Goal: Task Accomplishment & Management: Manage account settings

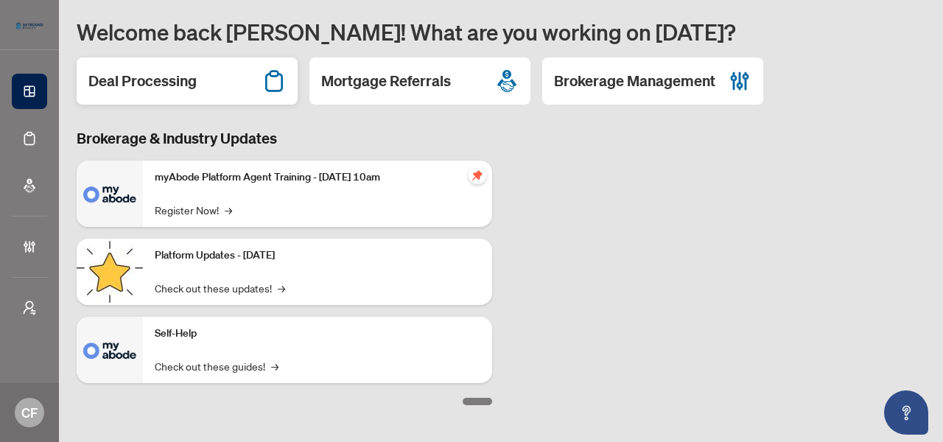
click at [133, 91] on h2 "Deal Processing" at bounding box center [142, 81] width 108 height 21
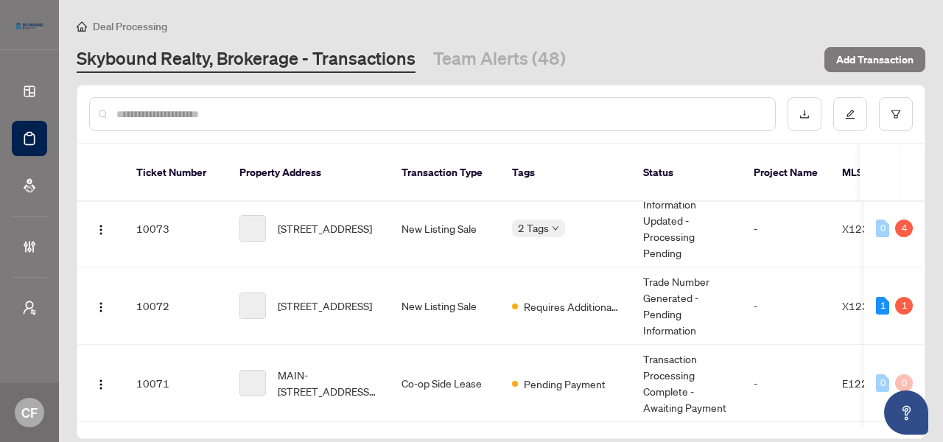
scroll to position [2666, 0]
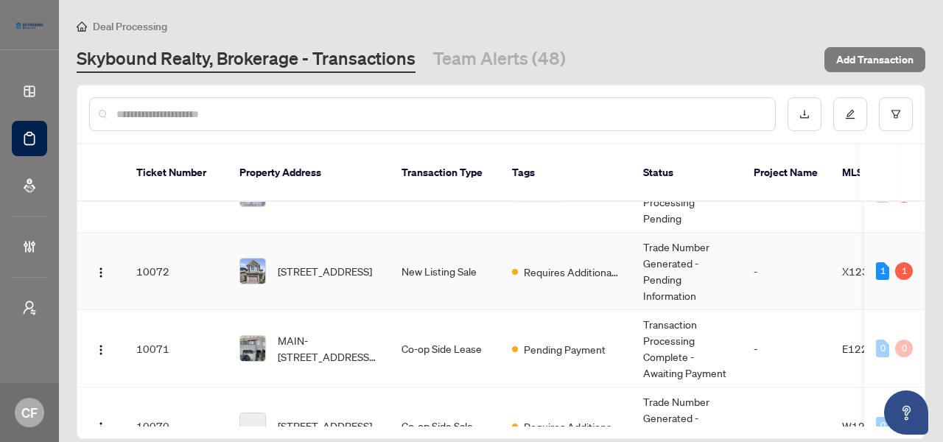
drag, startPoint x: 480, startPoint y: 265, endPoint x: 678, endPoint y: 46, distance: 295.2
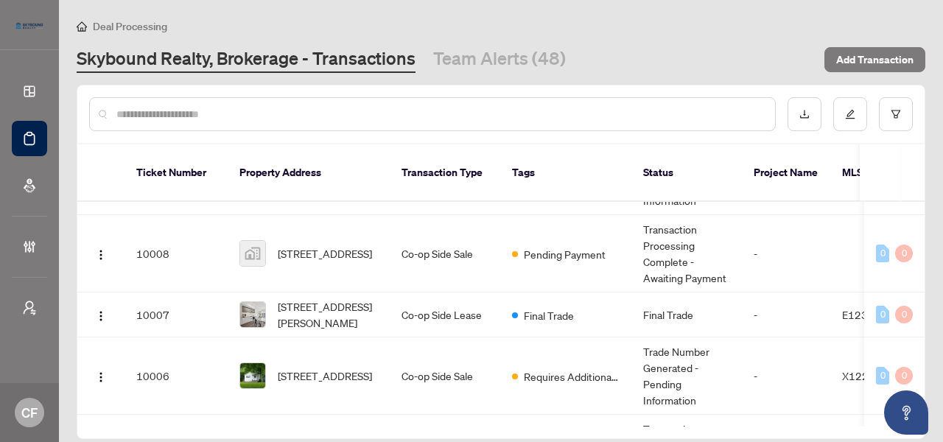
scroll to position [7149, 0]
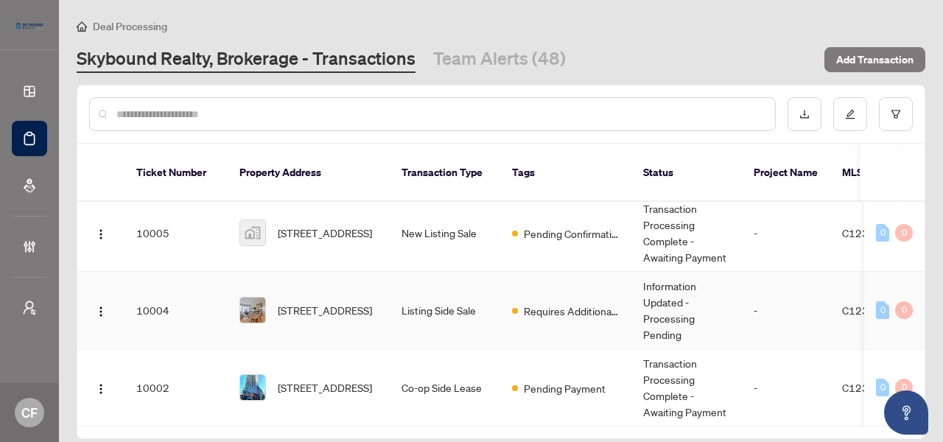
click at [445, 310] on td "Listing Side Sale" at bounding box center [445, 310] width 110 height 77
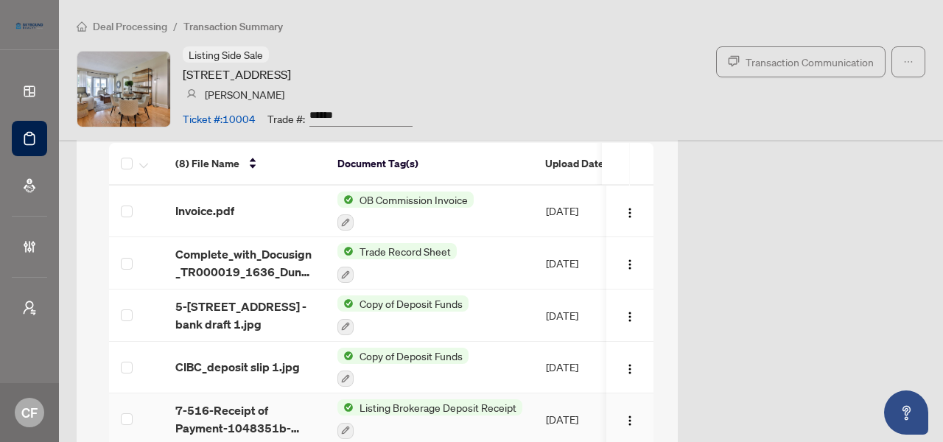
scroll to position [1744, 0]
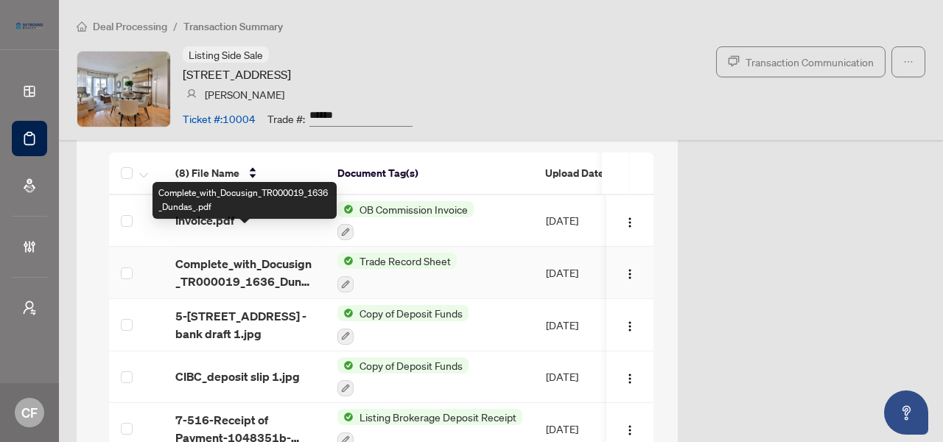
click at [250, 255] on span "Complete_with_Docusign_TR000019_1636_Dundas_.pdf" at bounding box center [244, 272] width 138 height 35
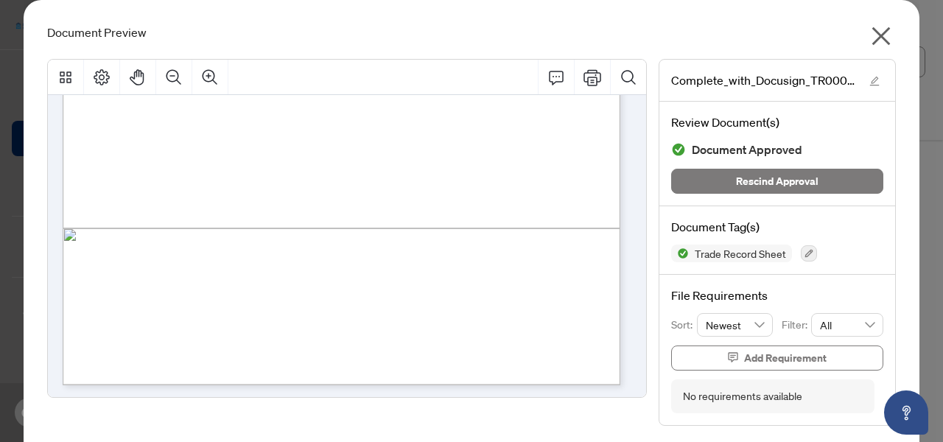
scroll to position [446, 0]
click at [877, 38] on icon "close" at bounding box center [881, 36] width 18 height 18
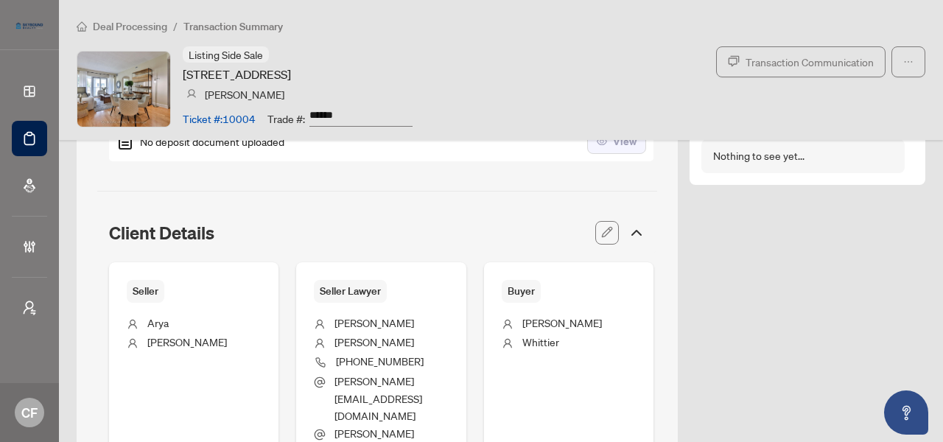
scroll to position [524, 0]
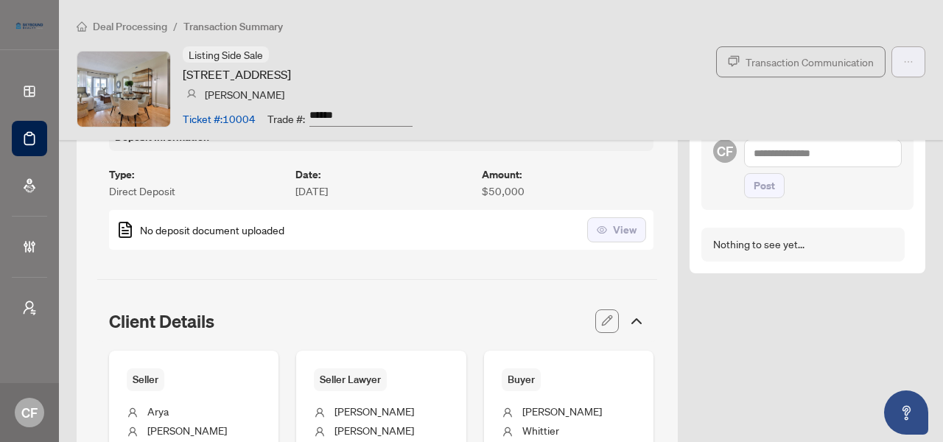
click at [902, 71] on button "button" at bounding box center [908, 61] width 34 height 31
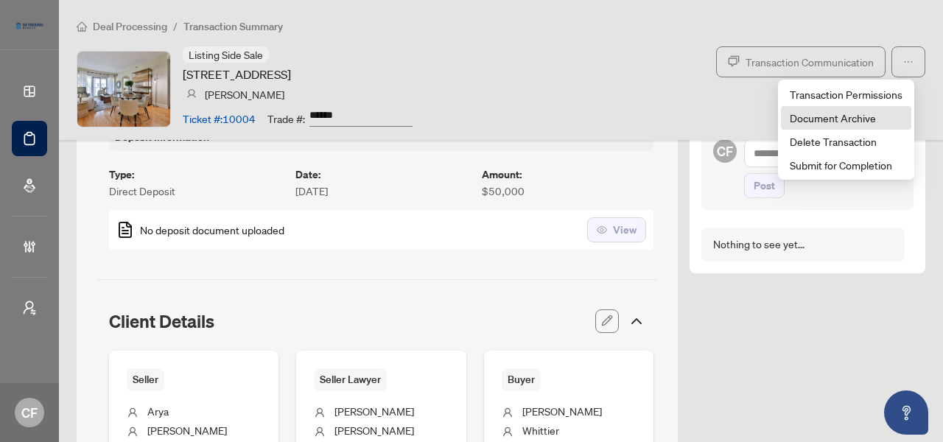
click at [888, 122] on span "Document Archive" at bounding box center [846, 118] width 113 height 16
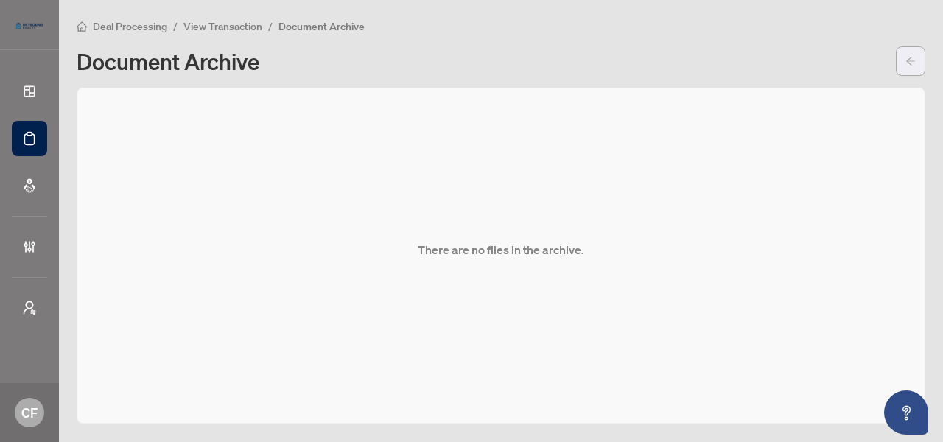
click at [912, 59] on icon "arrow-left" at bounding box center [910, 61] width 10 height 10
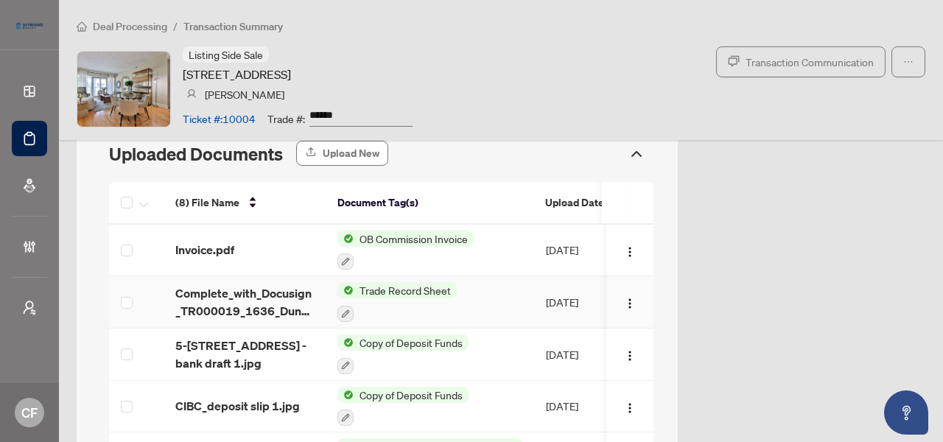
scroll to position [1715, 0]
click at [206, 289] on span "Complete_with_Docusign_TR000019_1636_Dundas_.pdf" at bounding box center [244, 301] width 138 height 35
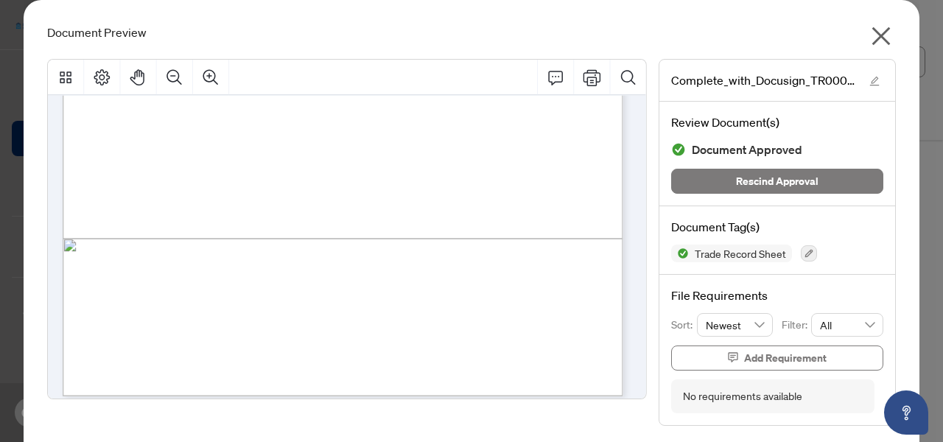
scroll to position [447, 0]
click at [881, 33] on icon "close" at bounding box center [881, 36] width 24 height 24
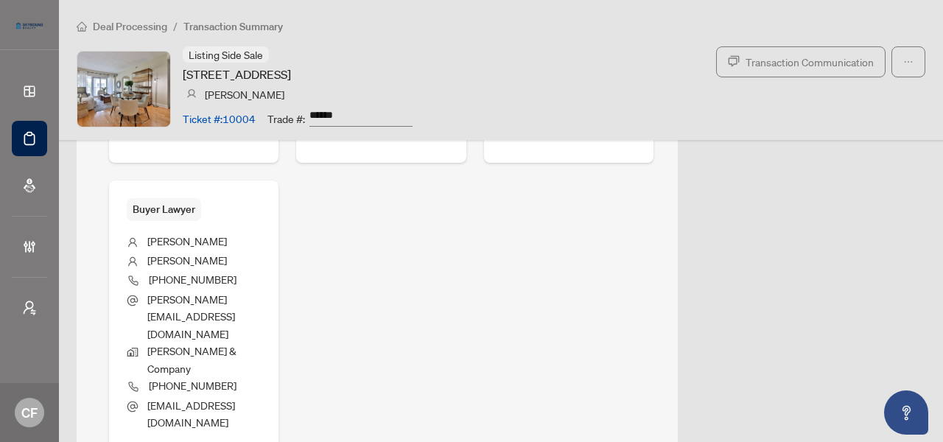
scroll to position [840, 0]
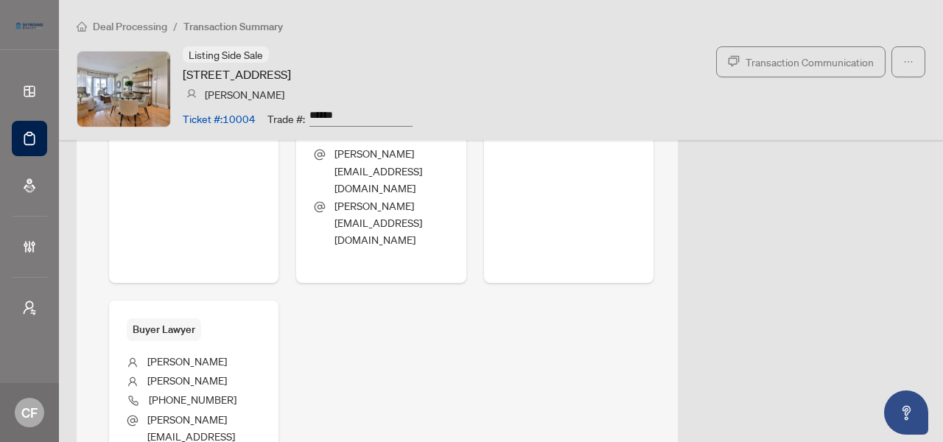
click at [156, 26] on span "Deal Processing" at bounding box center [130, 26] width 74 height 13
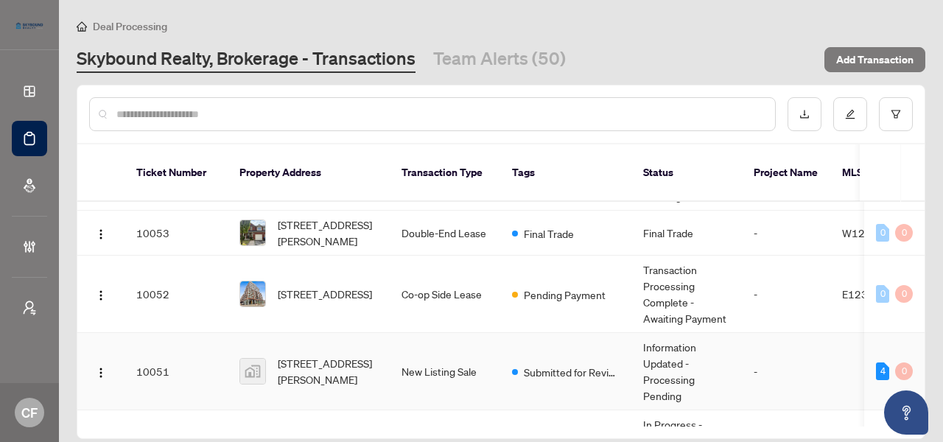
scroll to position [4439, 0]
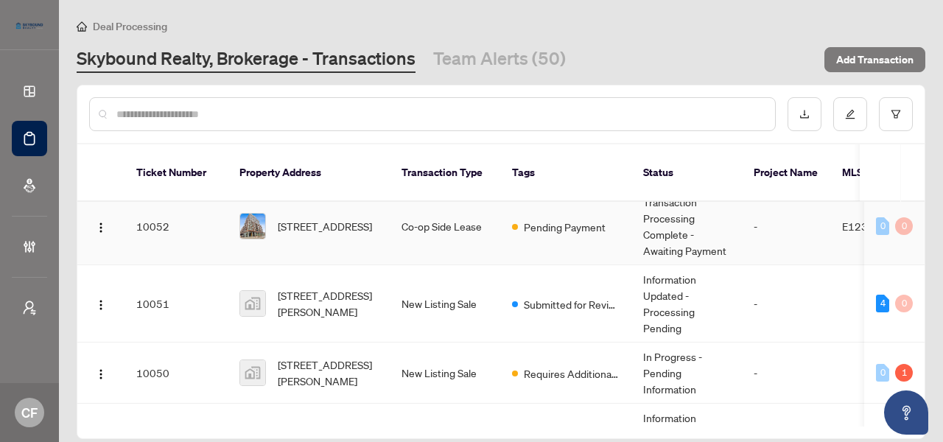
click at [394, 227] on td "Co-op Side Lease" at bounding box center [445, 226] width 110 height 77
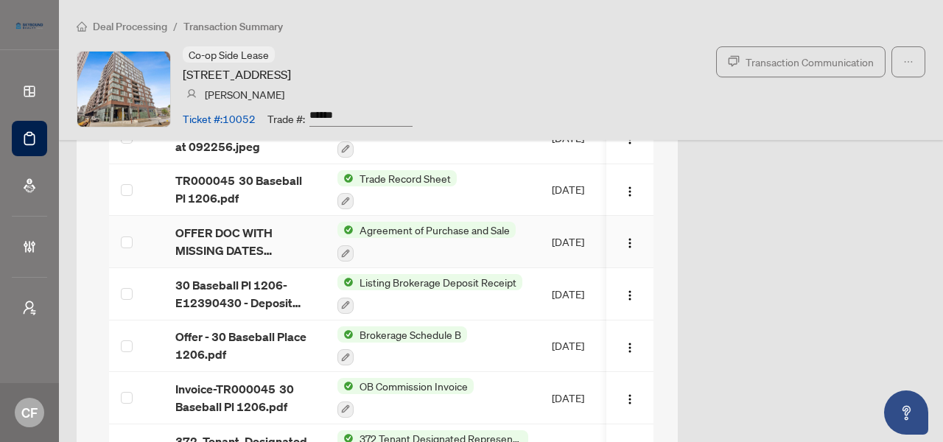
scroll to position [1355, 0]
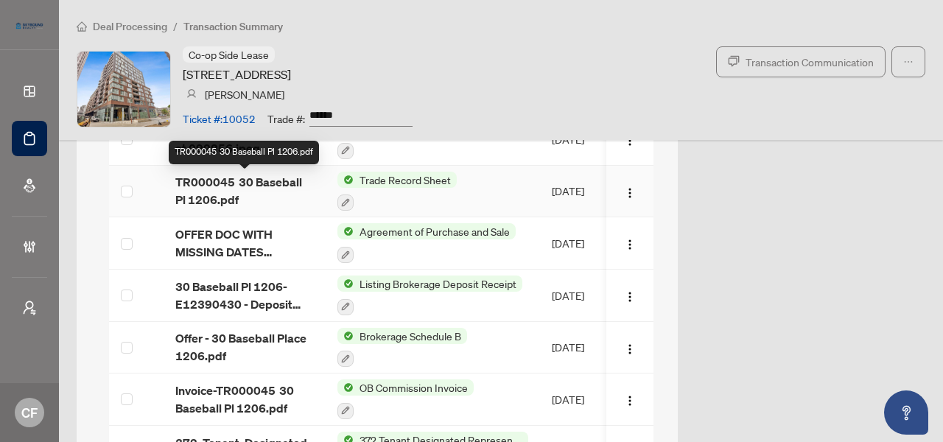
click at [267, 191] on span "TR000045 30 Baseball Pl 1206.pdf" at bounding box center [244, 190] width 138 height 35
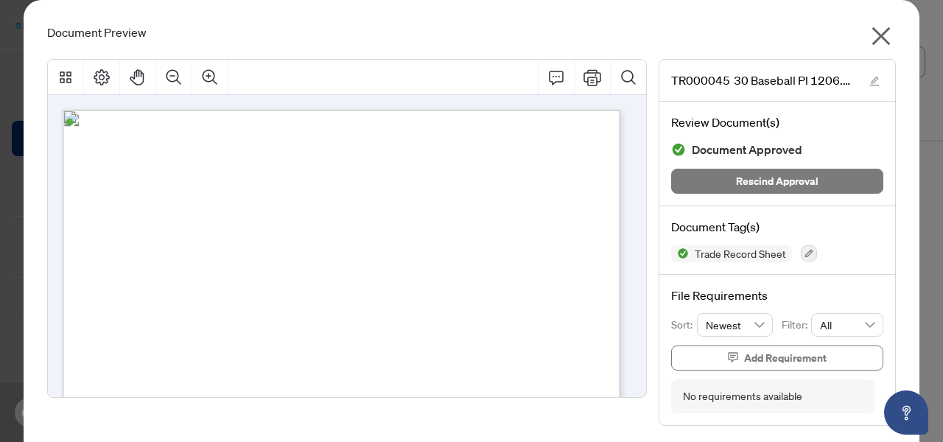
scroll to position [257, 0]
click at [872, 41] on icon "close" at bounding box center [881, 36] width 18 height 18
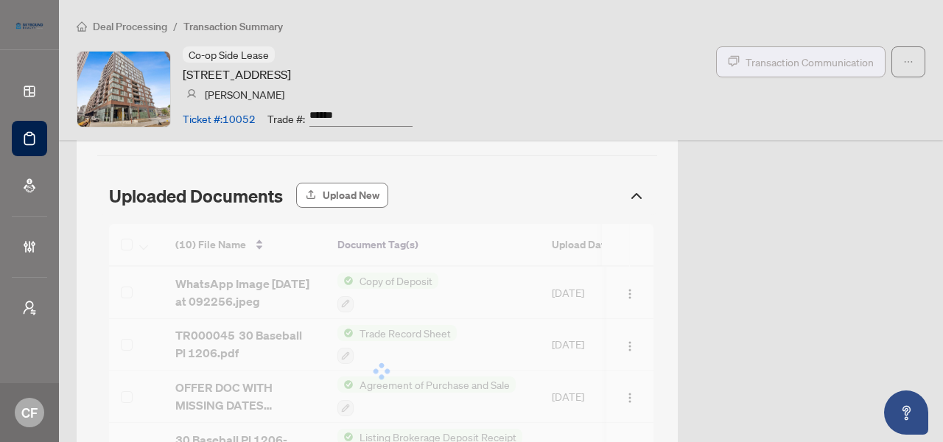
scroll to position [798, 0]
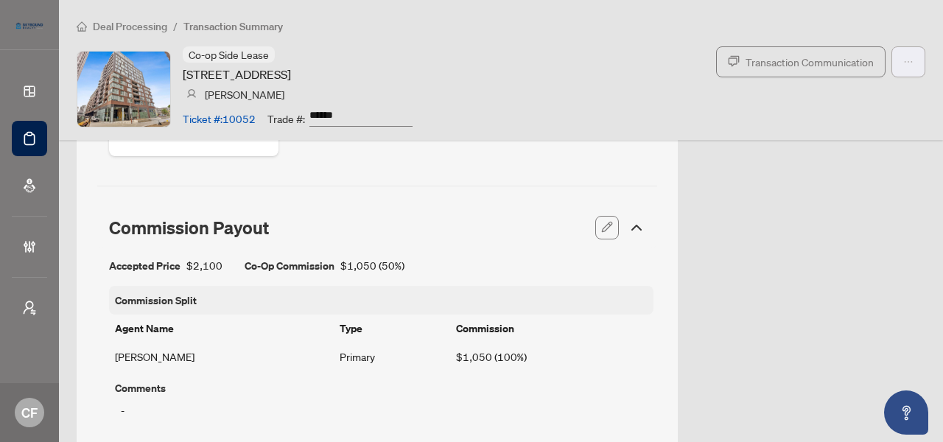
click at [903, 64] on icon "ellipsis" at bounding box center [908, 62] width 10 height 10
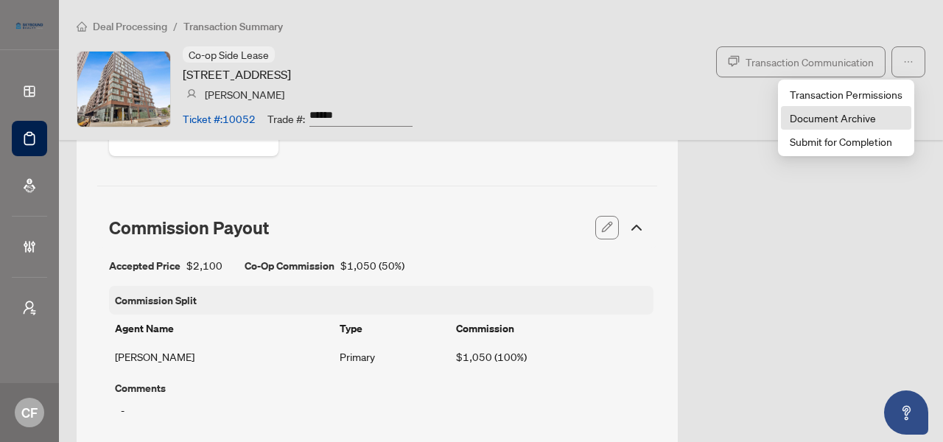
click at [882, 116] on span "Document Archive" at bounding box center [846, 118] width 113 height 16
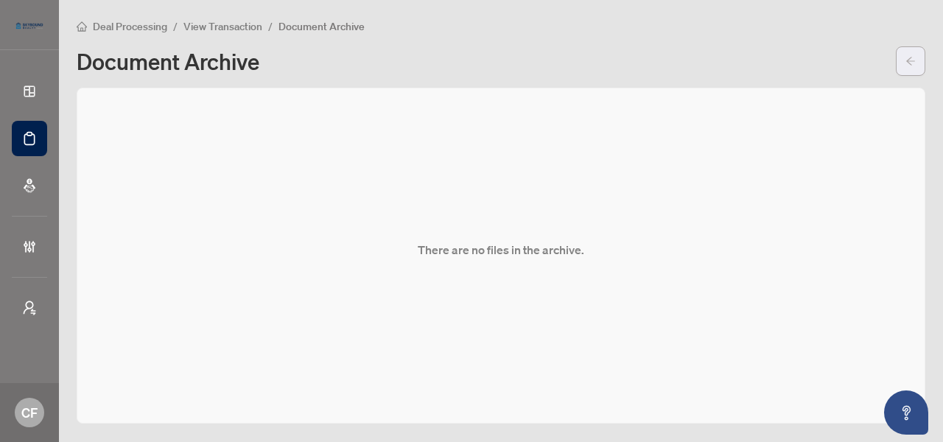
click at [912, 66] on icon "arrow-left" at bounding box center [910, 61] width 10 height 10
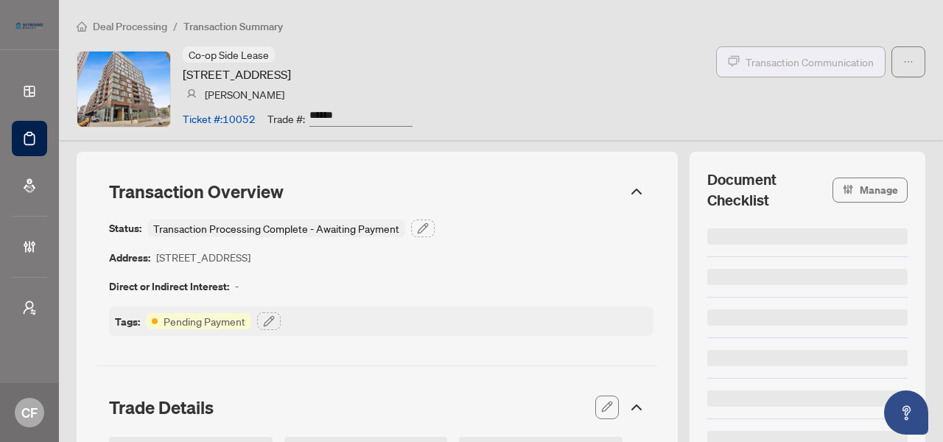
click at [832, 58] on span "Transaction Communication" at bounding box center [809, 62] width 128 height 17
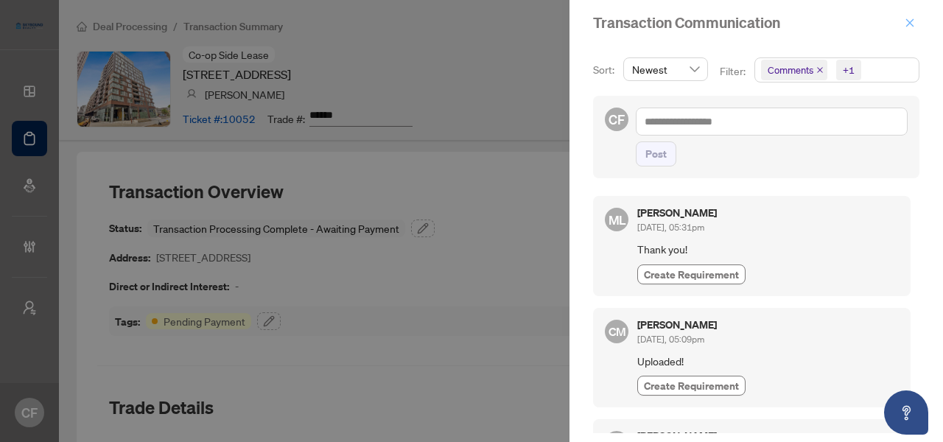
click at [916, 21] on button "button" at bounding box center [909, 23] width 19 height 18
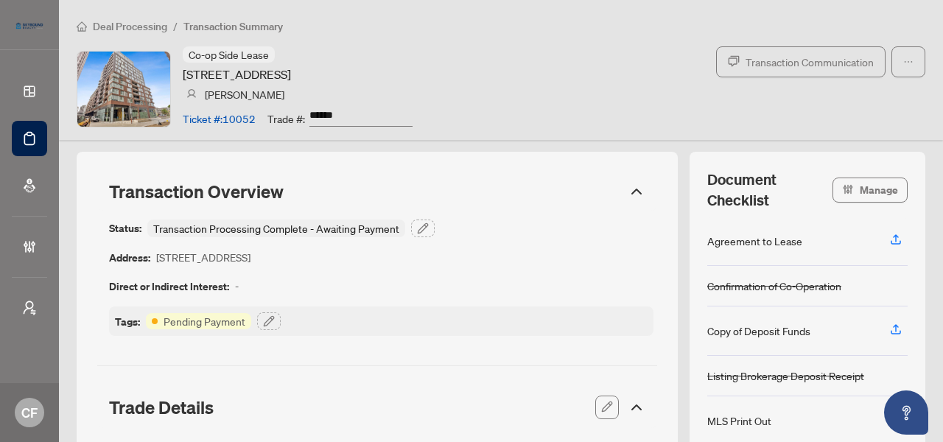
click at [157, 28] on span "Deal Processing" at bounding box center [130, 26] width 74 height 13
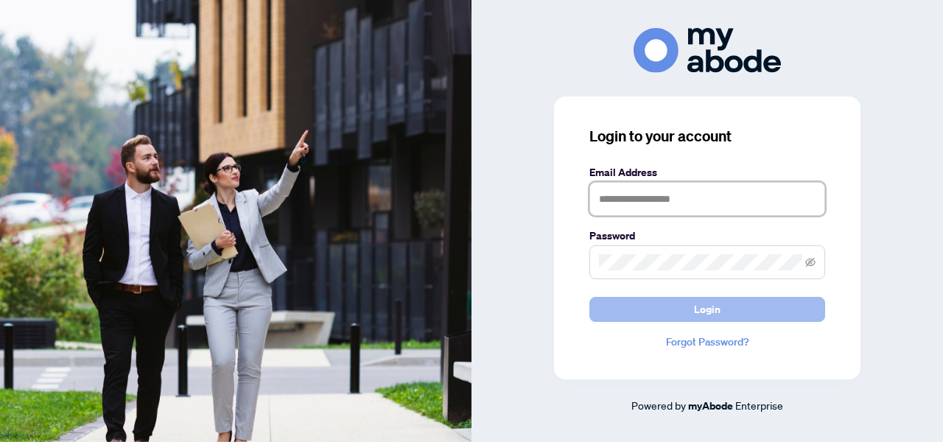
type input "**********"
click at [653, 303] on button "Login" at bounding box center [707, 309] width 236 height 25
